Goal: Task Accomplishment & Management: Use online tool/utility

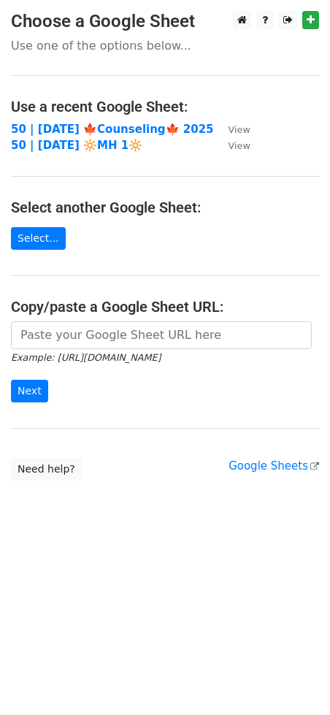
click at [114, 319] on main "Choose a Google Sheet Use one of the options below... Use a recent Google Sheet…" at bounding box center [165, 246] width 330 height 470
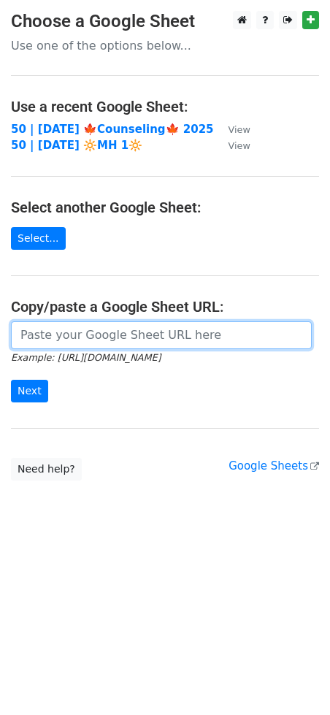
click at [93, 332] on input "url" at bounding box center [161, 335] width 301 height 28
paste input "https://docs.google.com/spreadsheets/d/1BiV-6hzWAm4ihKMxUJGfN_KpqJ5jqKA5Qg9sRYh…"
type input "https://docs.google.com/spreadsheets/d/1BiV-6hzWAm4ihKMxUJGfN_KpqJ5jqKA5Qg9sRYh…"
click at [11, 380] on input "Next" at bounding box center [29, 391] width 37 height 23
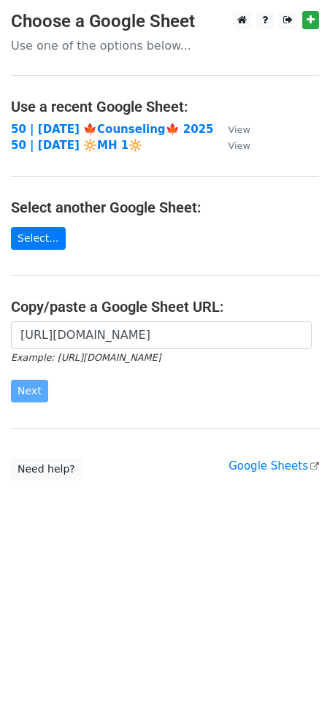
scroll to position [0, 0]
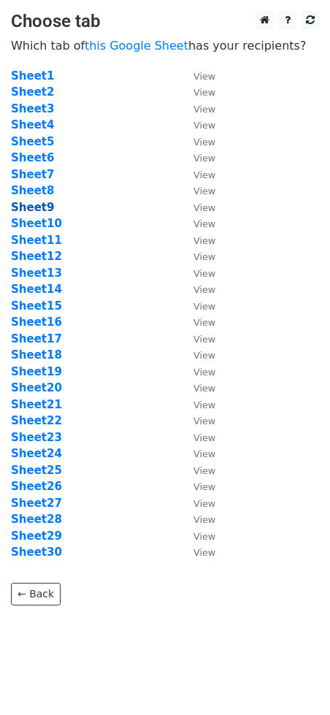
click at [44, 206] on strong "Sheet9" at bounding box center [32, 207] width 43 height 13
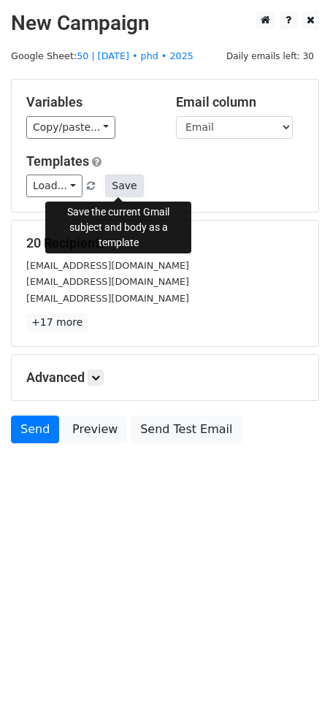
click at [132, 180] on button "Save" at bounding box center [124, 186] width 38 height 23
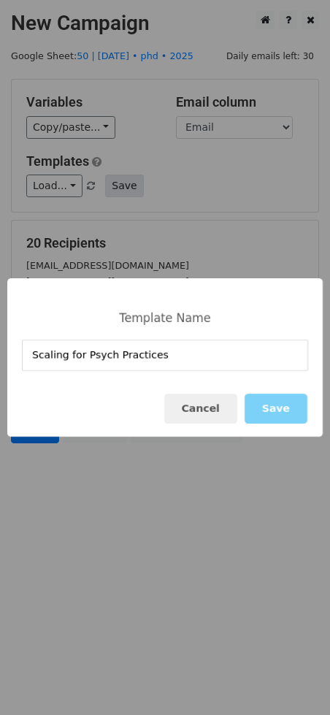
type input "Scaling for Psych Practices"
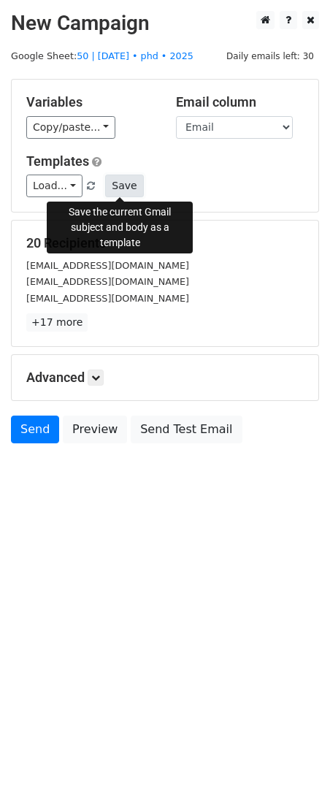
click at [120, 185] on button "Save" at bounding box center [124, 186] width 38 height 23
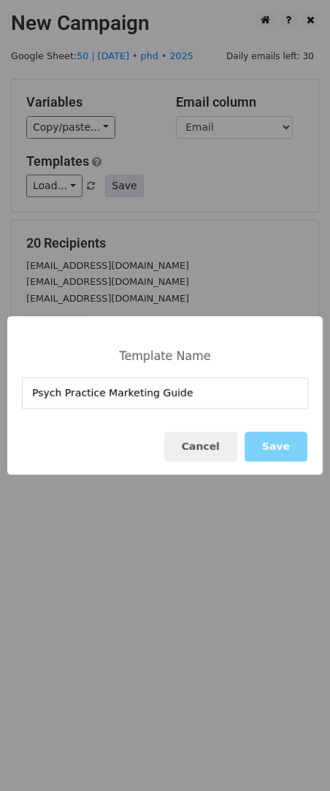
type input "Psych Practice Marketing Guide"
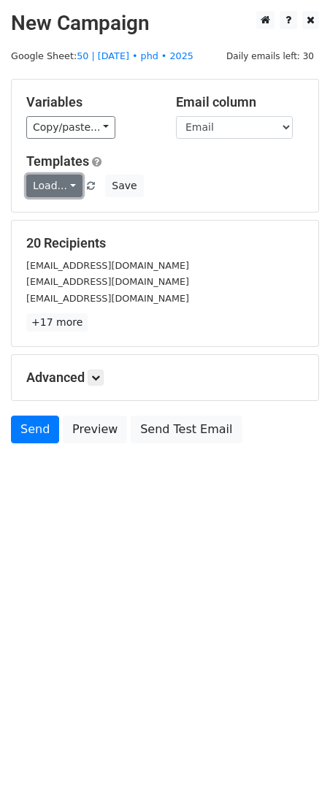
click at [56, 182] on link "Load..." at bounding box center [54, 186] width 56 height 23
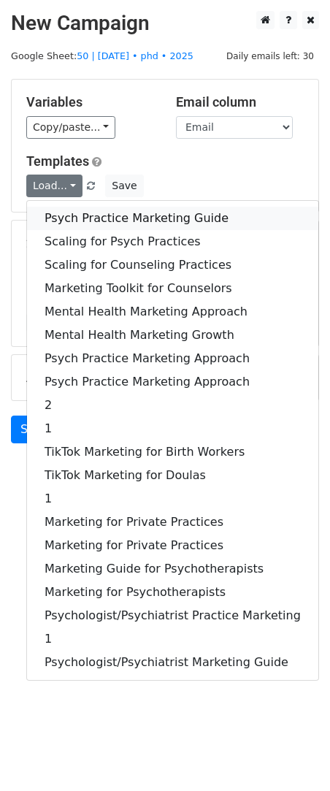
click at [124, 215] on link "Psych Practice Marketing Guide" at bounding box center [172, 218] width 291 height 23
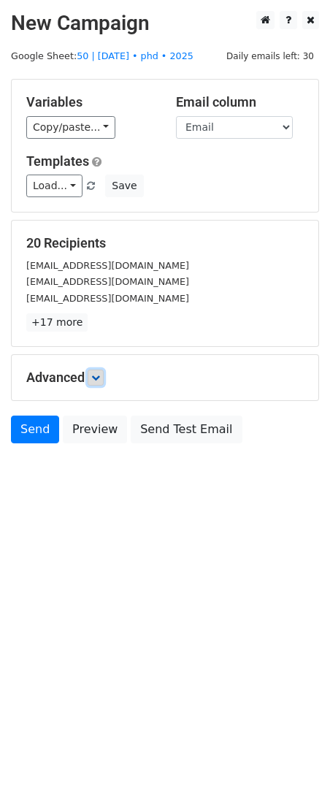
click at [102, 370] on link at bounding box center [96, 378] width 16 height 16
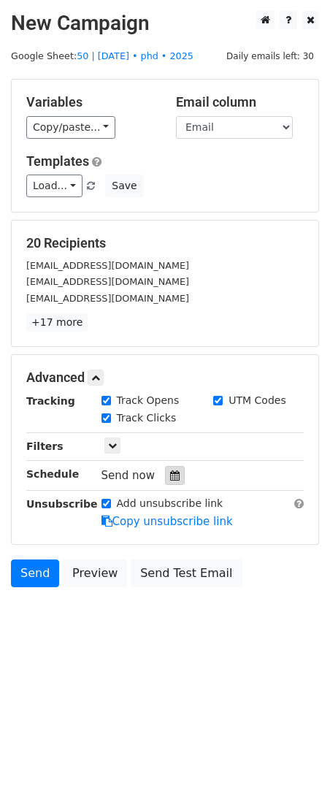
click at [175, 473] on div at bounding box center [175, 475] width 20 height 19
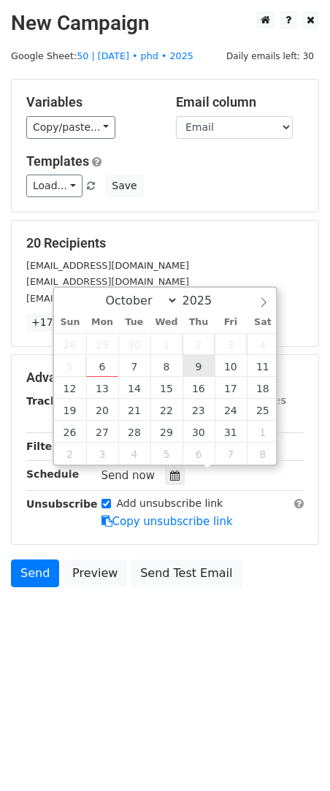
type input "2025-10-09 12:00"
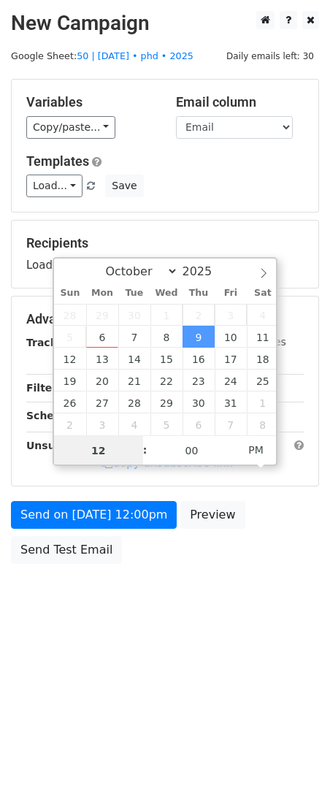
scroll to position [1, 0]
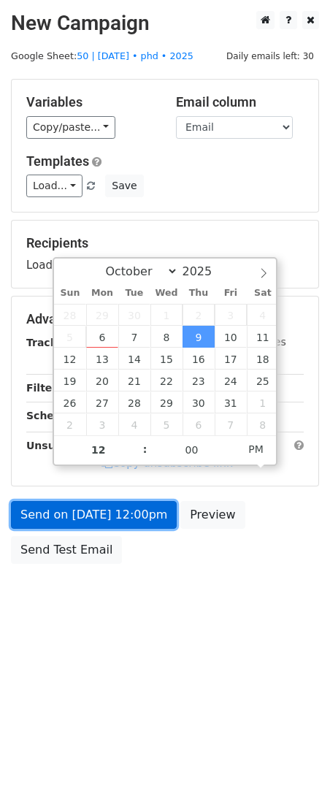
click at [121, 516] on link "Send on Oct 9 at 12:00pm" at bounding box center [94, 515] width 166 height 28
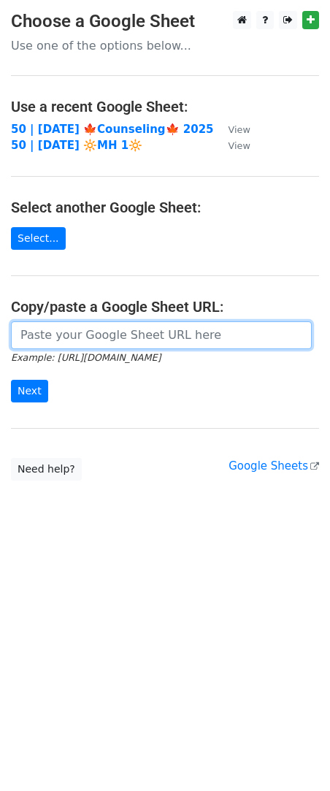
click at [79, 337] on input "url" at bounding box center [161, 335] width 301 height 28
paste input "https://docs.google.com/spreadsheets/d/1BiV-6hzWAm4ihKMxUJGfN_KpqJ5jqKA5Qg9sRYh…"
type input "https://docs.google.com/spreadsheets/d/1BiV-6hzWAm4ihKMxUJGfN_KpqJ5jqKA5Qg9sRYh…"
click at [11, 380] on input "Next" at bounding box center [29, 391] width 37 height 23
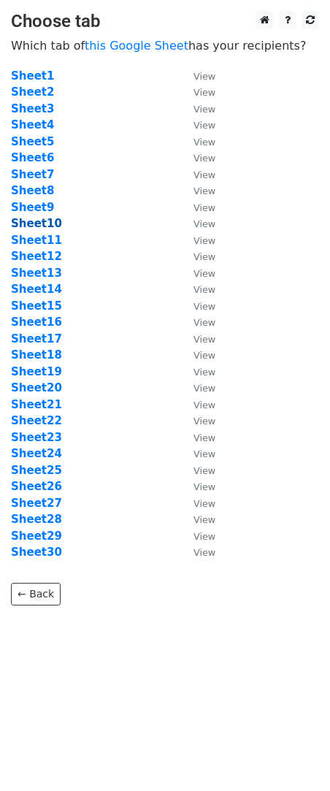
click at [45, 220] on strong "Sheet10" at bounding box center [36, 223] width 51 height 13
click at [155, 39] on link "this Google Sheet" at bounding box center [137, 46] width 104 height 14
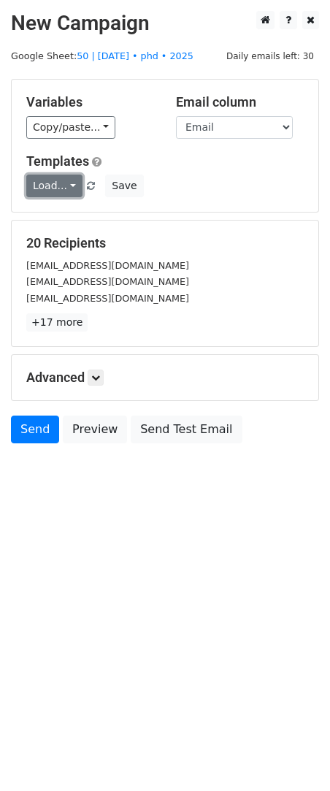
click at [49, 186] on link "Load..." at bounding box center [54, 186] width 56 height 23
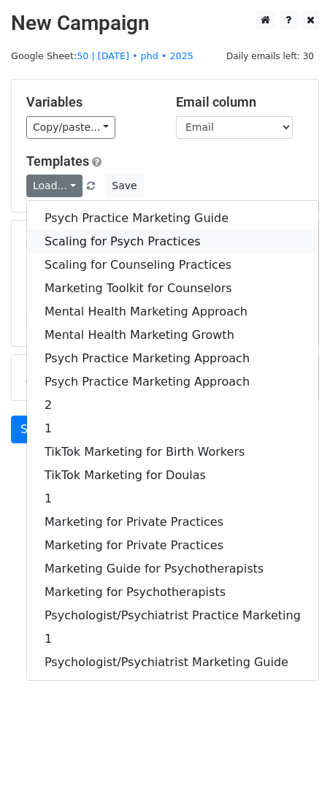
click at [122, 242] on link "Scaling for Psych Practices" at bounding box center [172, 241] width 291 height 23
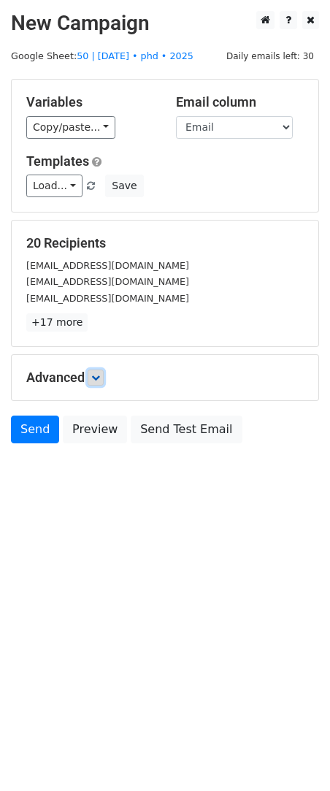
click at [99, 381] on icon at bounding box center [95, 377] width 9 height 9
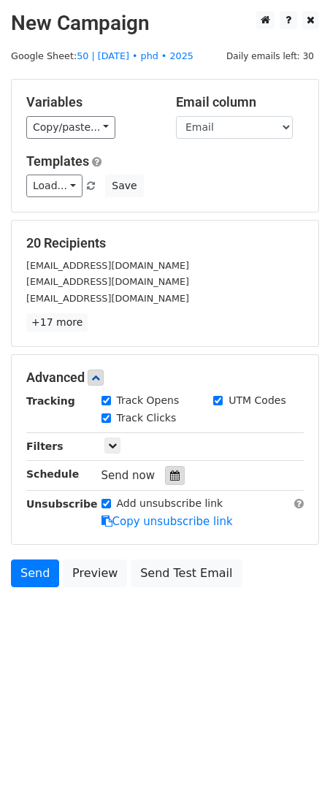
click at [169, 480] on div at bounding box center [175, 475] width 20 height 19
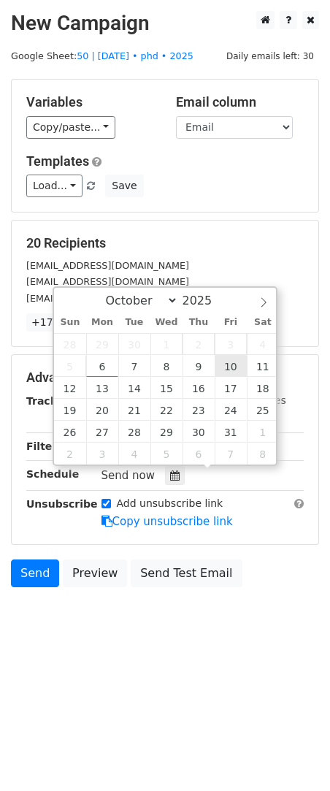
type input "[DATE] 12:00"
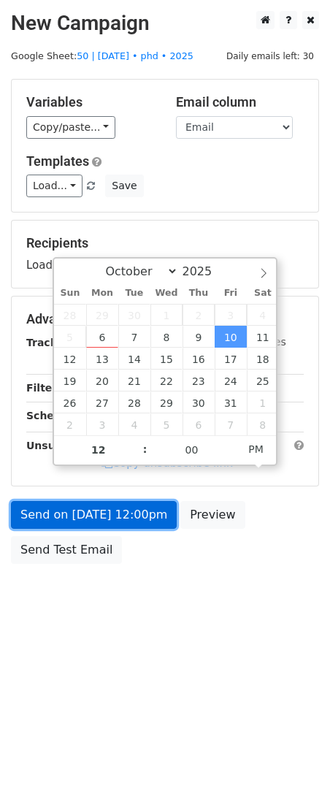
drag, startPoint x: 146, startPoint y: 521, endPoint x: 156, endPoint y: 521, distance: 9.5
click at [146, 521] on link "Send on [DATE] 12:00pm" at bounding box center [94, 515] width 166 height 28
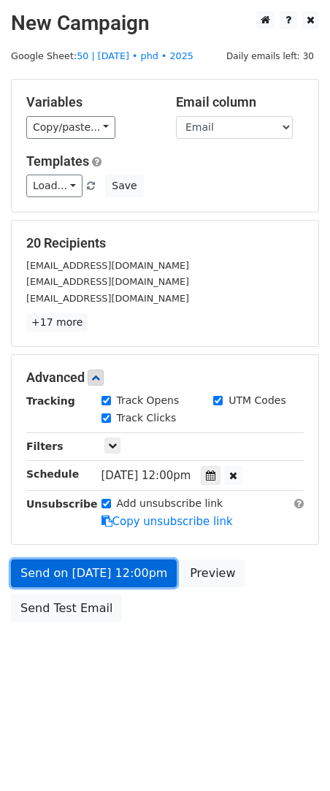
click at [49, 567] on link "Send on [DATE] 12:00pm" at bounding box center [94, 573] width 166 height 28
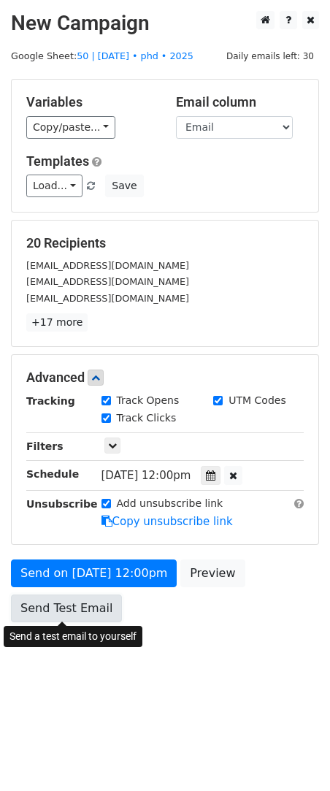
click at [50, 610] on link "Send Test Email" at bounding box center [66, 608] width 111 height 28
